Goal: Transaction & Acquisition: Purchase product/service

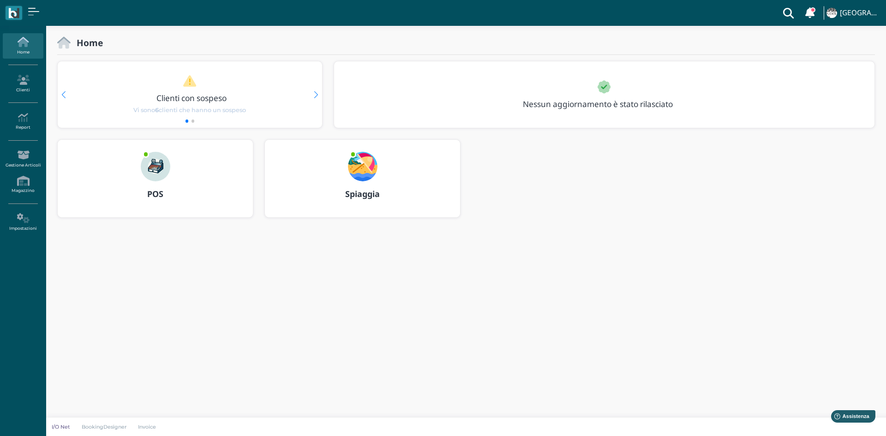
click at [156, 196] on b "POS" at bounding box center [155, 193] width 16 height 11
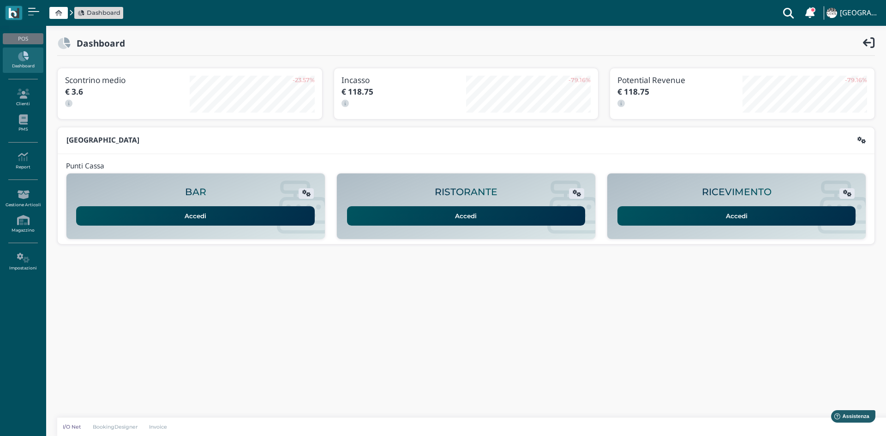
drag, startPoint x: 641, startPoint y: 208, endPoint x: 628, endPoint y: 180, distance: 31.2
click at [641, 208] on link "Accedi" at bounding box center [736, 215] width 239 height 19
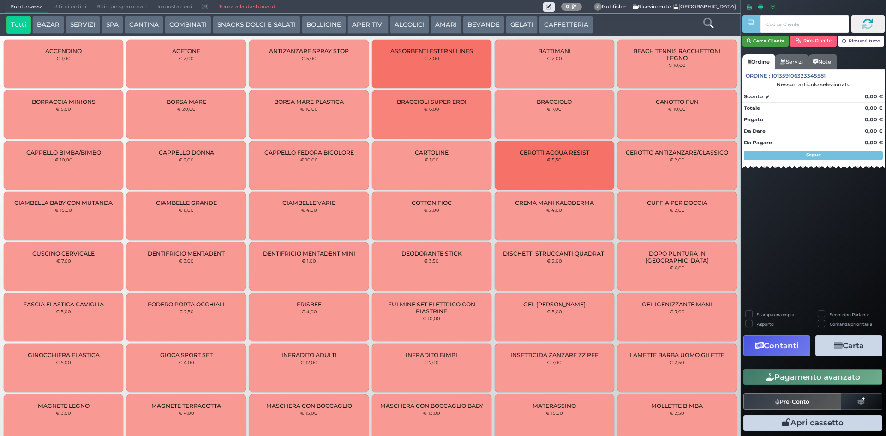
click at [770, 40] on button "Cerca Cliente" at bounding box center [765, 41] width 47 height 11
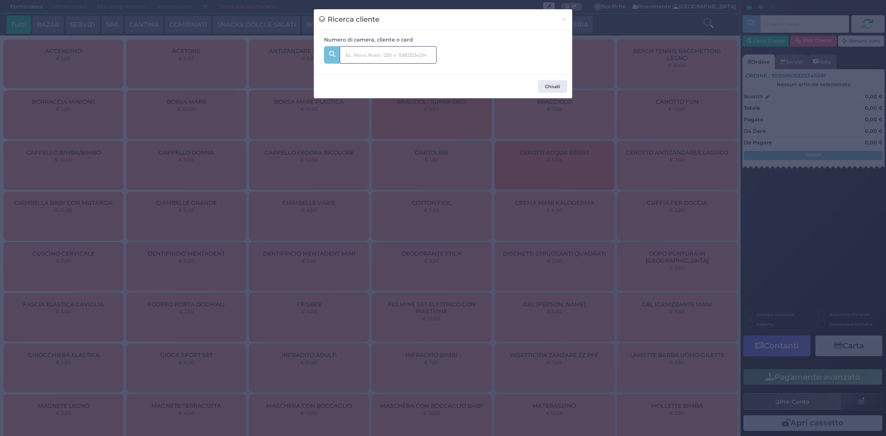
click at [395, 54] on input "text" at bounding box center [388, 55] width 97 height 18
type input "143"
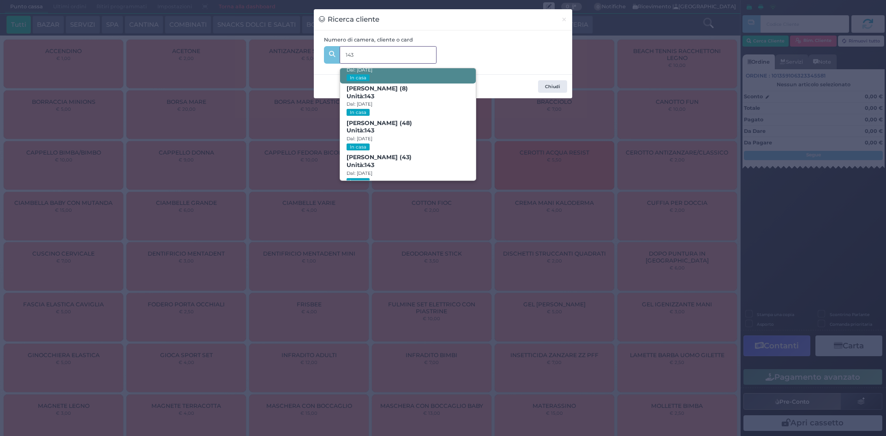
scroll to position [44, 0]
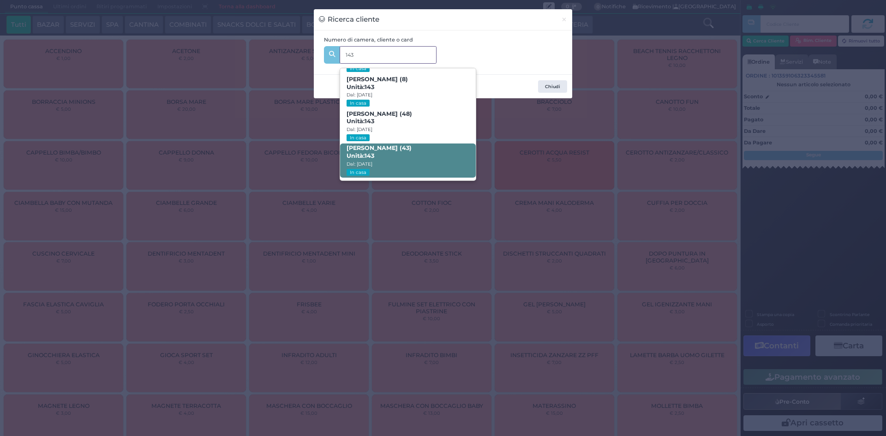
click at [395, 160] on span "[PERSON_NAME] (43) Unità: 143 Dal: [DATE] In casa" at bounding box center [407, 161] width 135 height 35
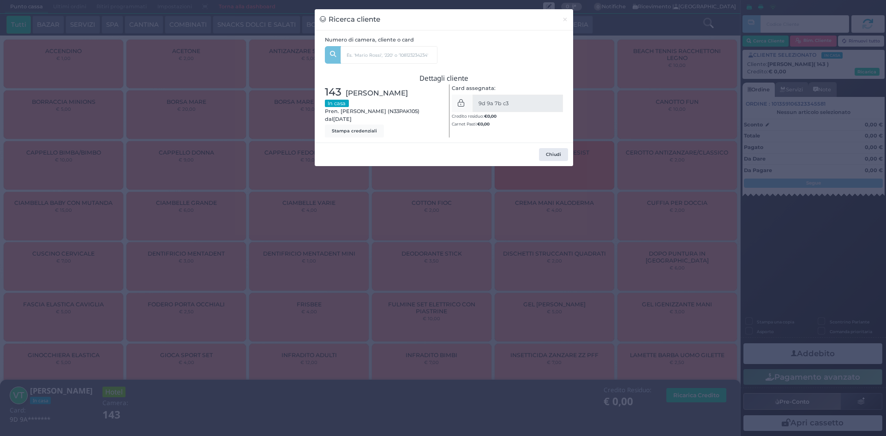
click at [638, 189] on div "Ricerca cliente × Numero di camera, cliente o card 143 [PERSON_NAME] (12) Unità…" at bounding box center [443, 218] width 886 height 436
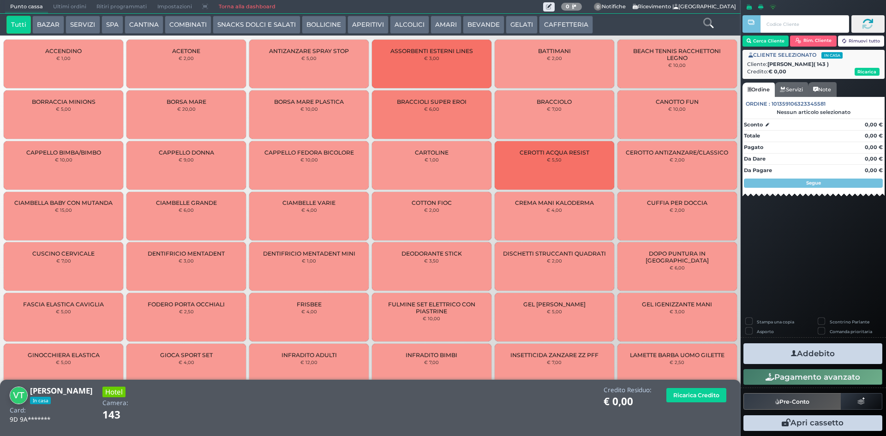
click at [506, 18] on button "GELATI" at bounding box center [522, 25] width 32 height 18
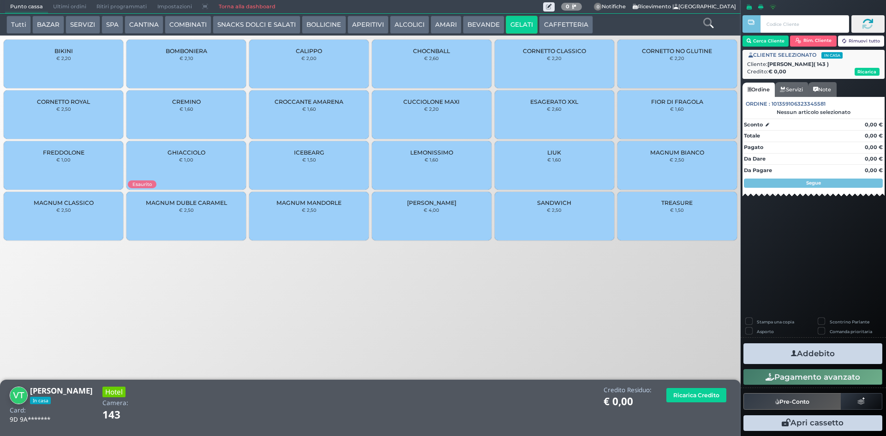
click at [431, 107] on small "€ 2,20" at bounding box center [431, 109] width 15 height 6
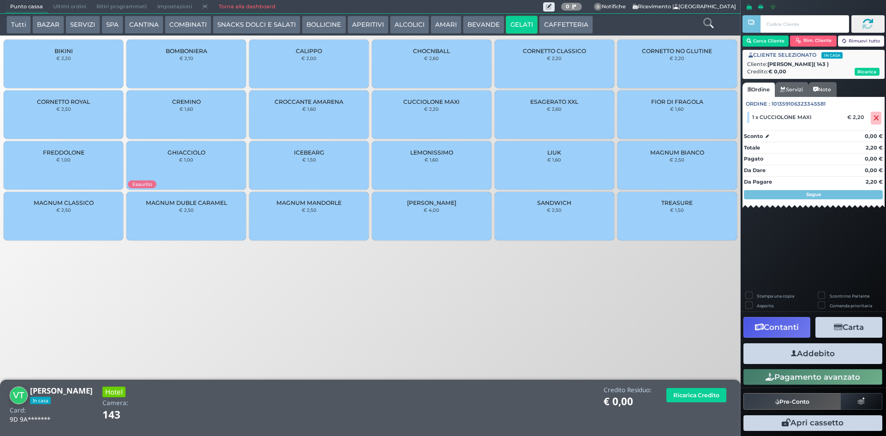
click at [838, 351] on button "Addebito" at bounding box center [812, 353] width 139 height 21
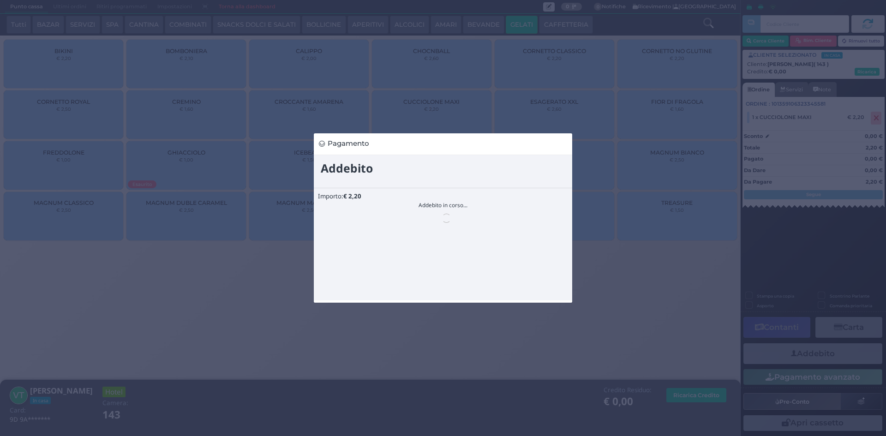
scroll to position [0, 0]
